Goal: Information Seeking & Learning: Learn about a topic

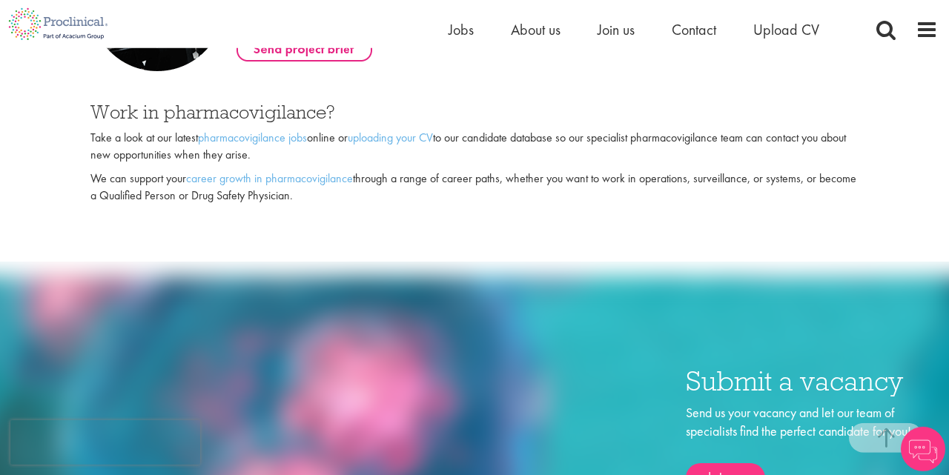
scroll to position [964, 0]
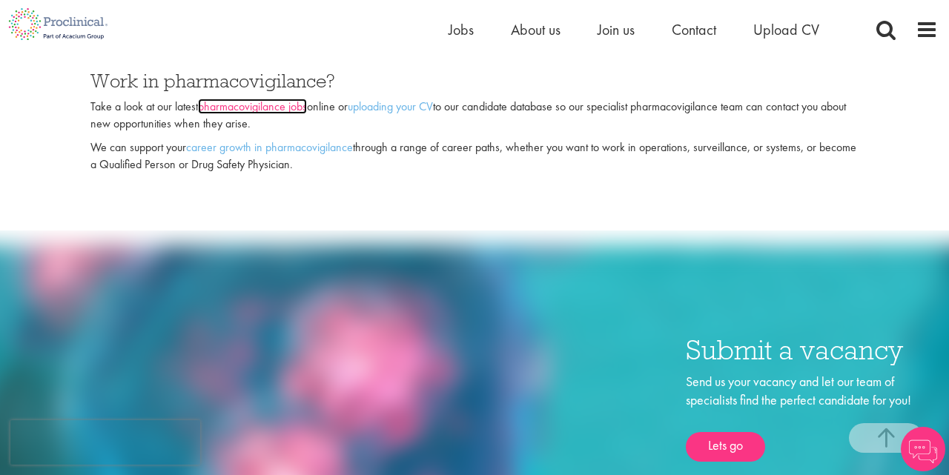
click at [272, 103] on link "pharmacovigilance jobs" at bounding box center [252, 107] width 109 height 16
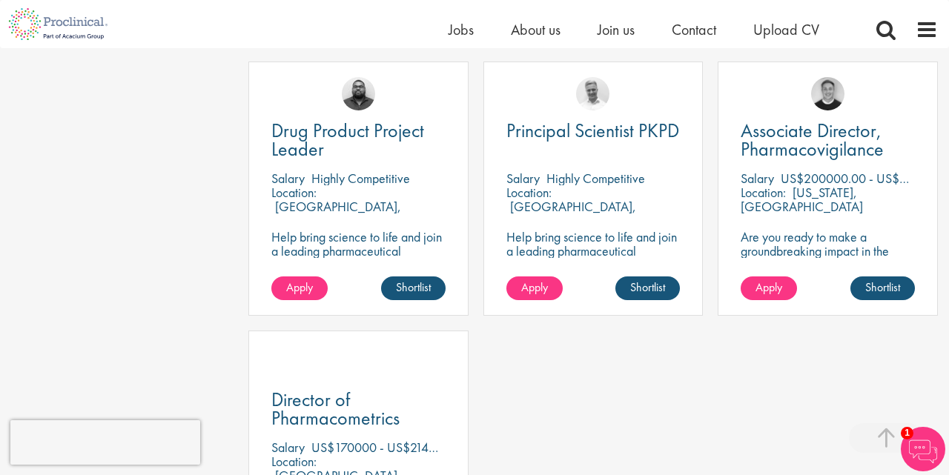
scroll to position [771, 0]
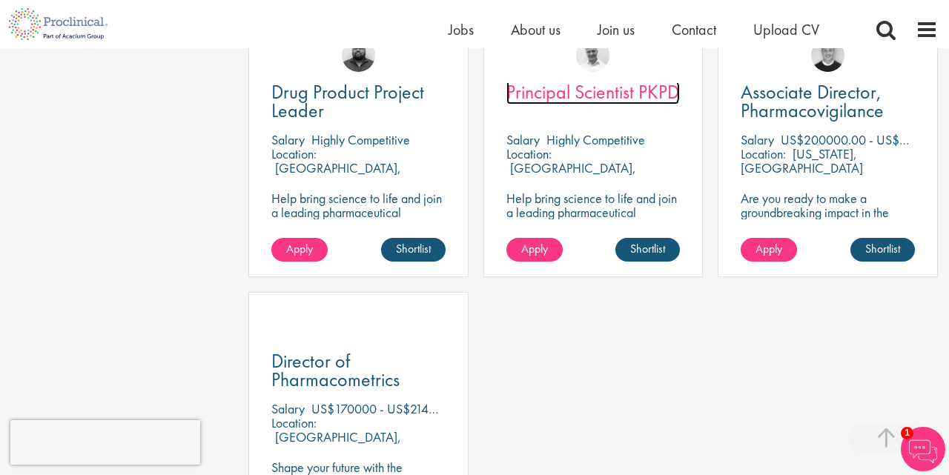
click at [589, 99] on span "Principal Scientist PKPD" at bounding box center [592, 91] width 173 height 25
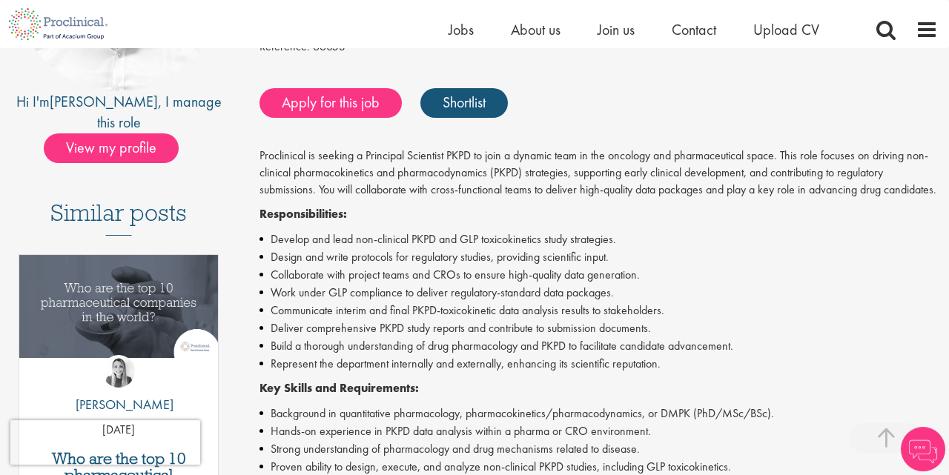
scroll to position [540, 0]
